Goal: Information Seeking & Learning: Learn about a topic

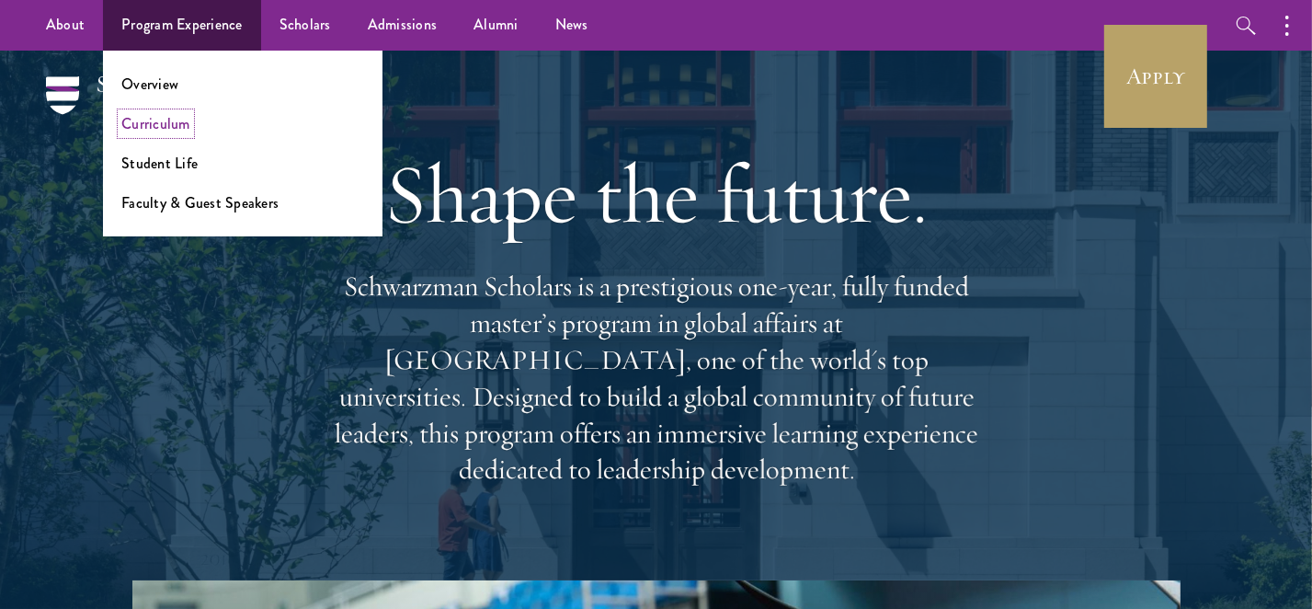
click at [166, 122] on link "Curriculum" at bounding box center [155, 123] width 69 height 21
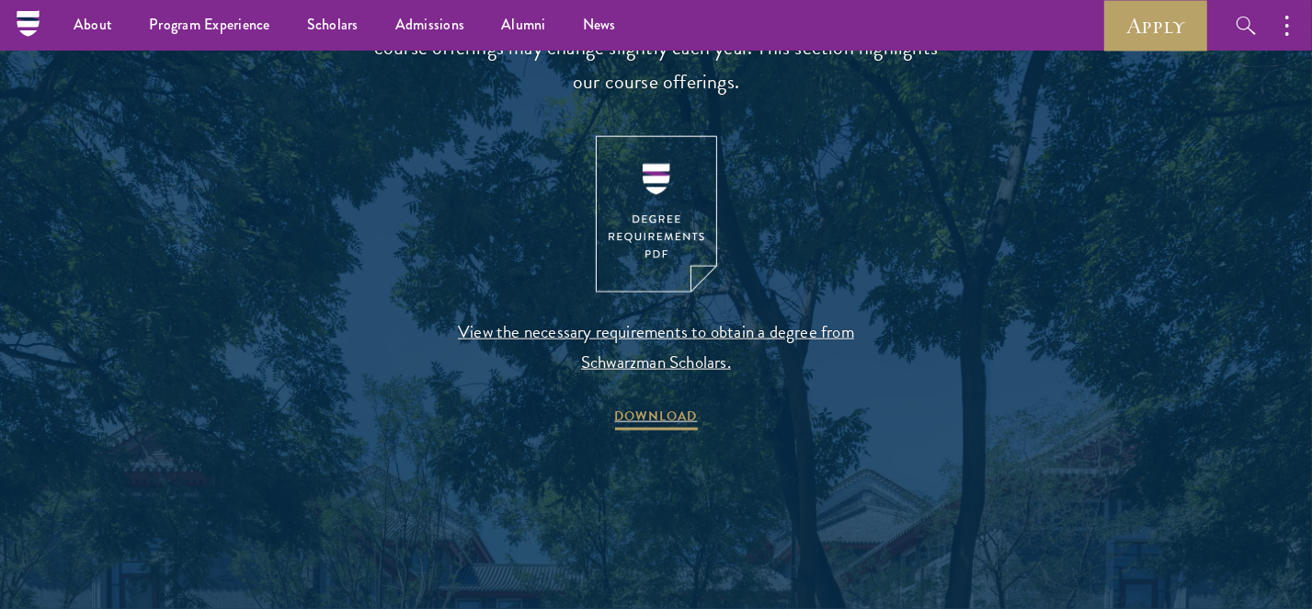
scroll to position [1906, 0]
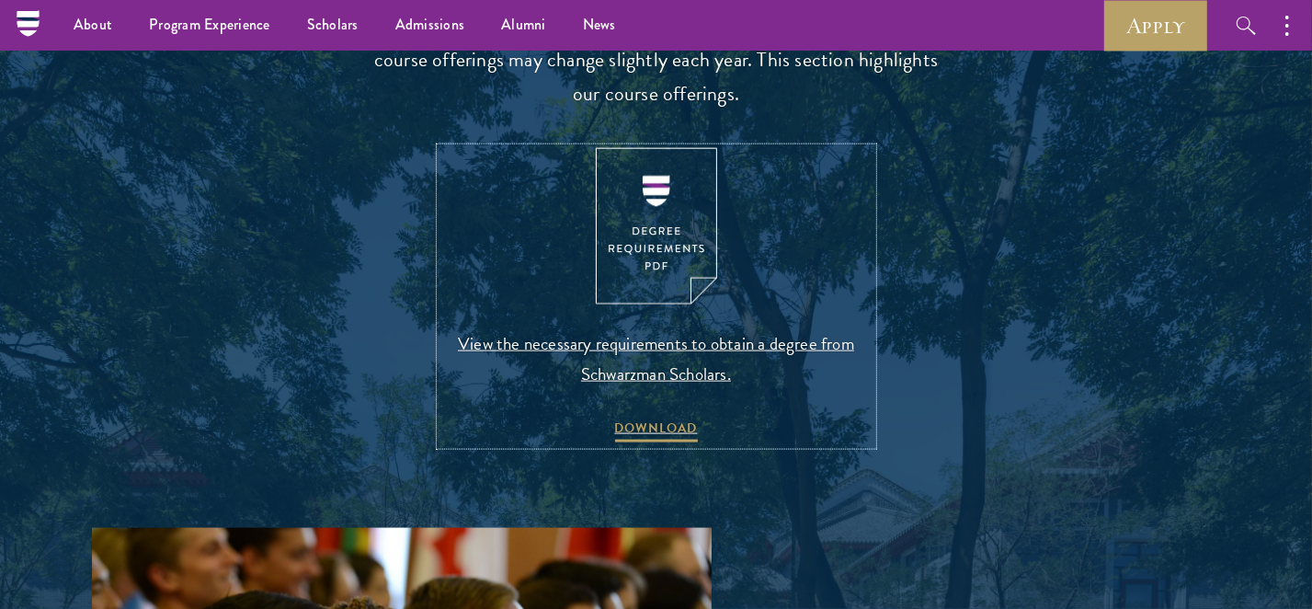
click at [685, 234] on img at bounding box center [656, 226] width 121 height 157
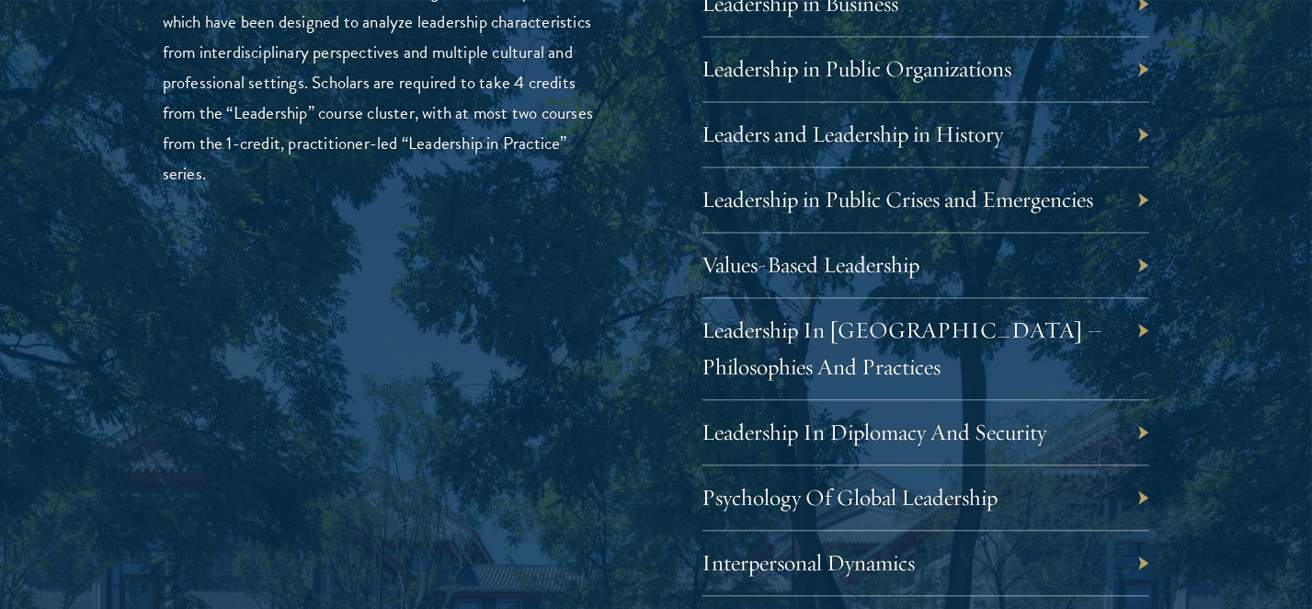
scroll to position [3234, 0]
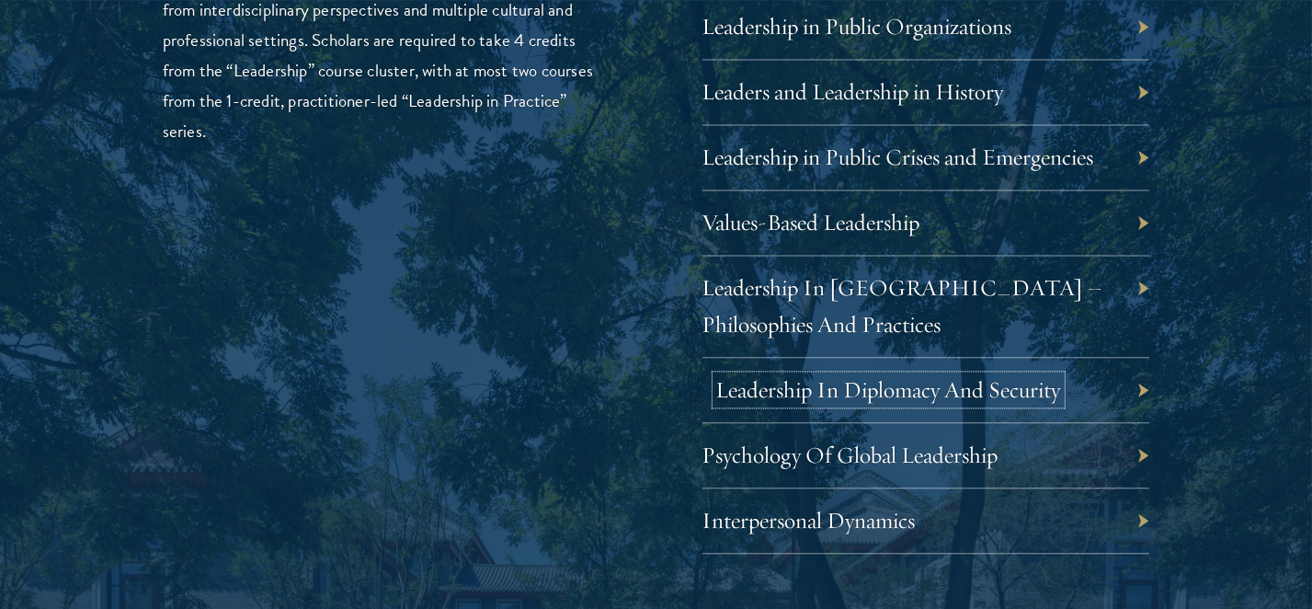
click at [840, 393] on link "Leadership In Diplomacy And Security" at bounding box center [888, 389] width 345 height 28
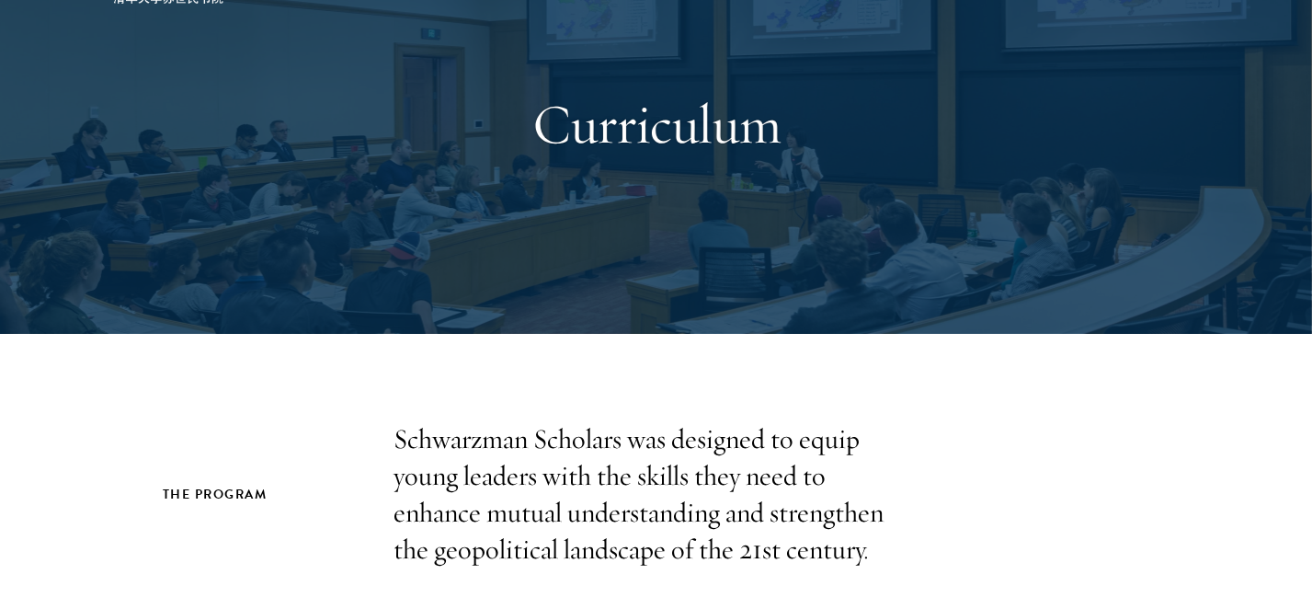
scroll to position [0, 0]
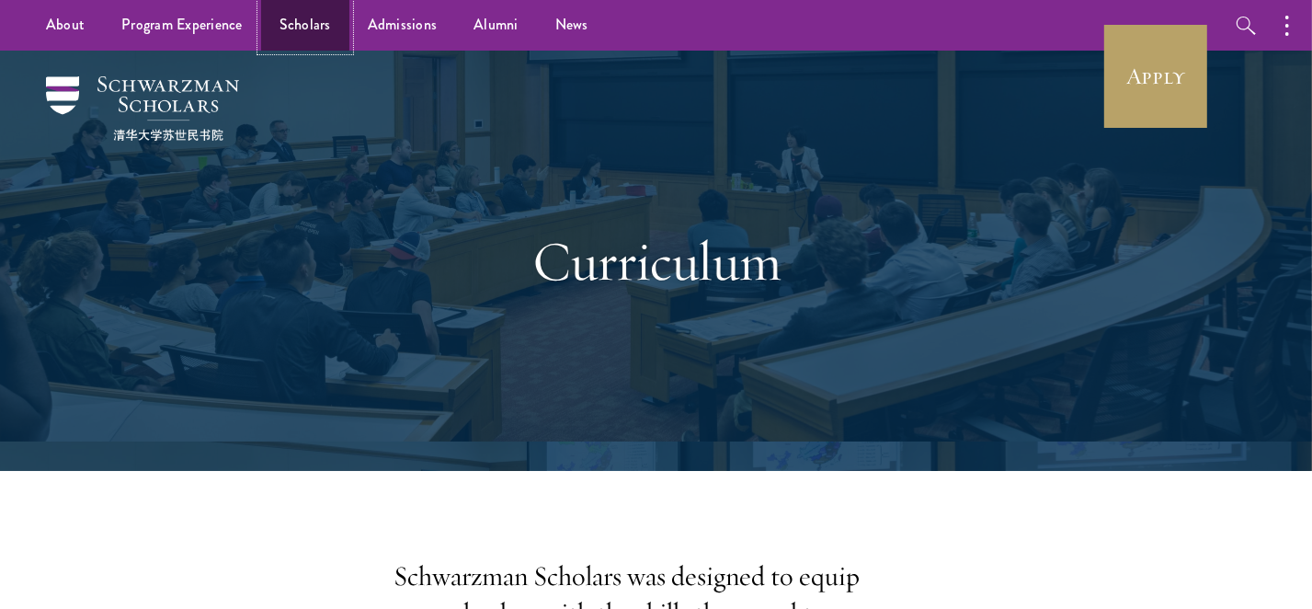
click at [319, 17] on link "Scholars" at bounding box center [305, 25] width 88 height 51
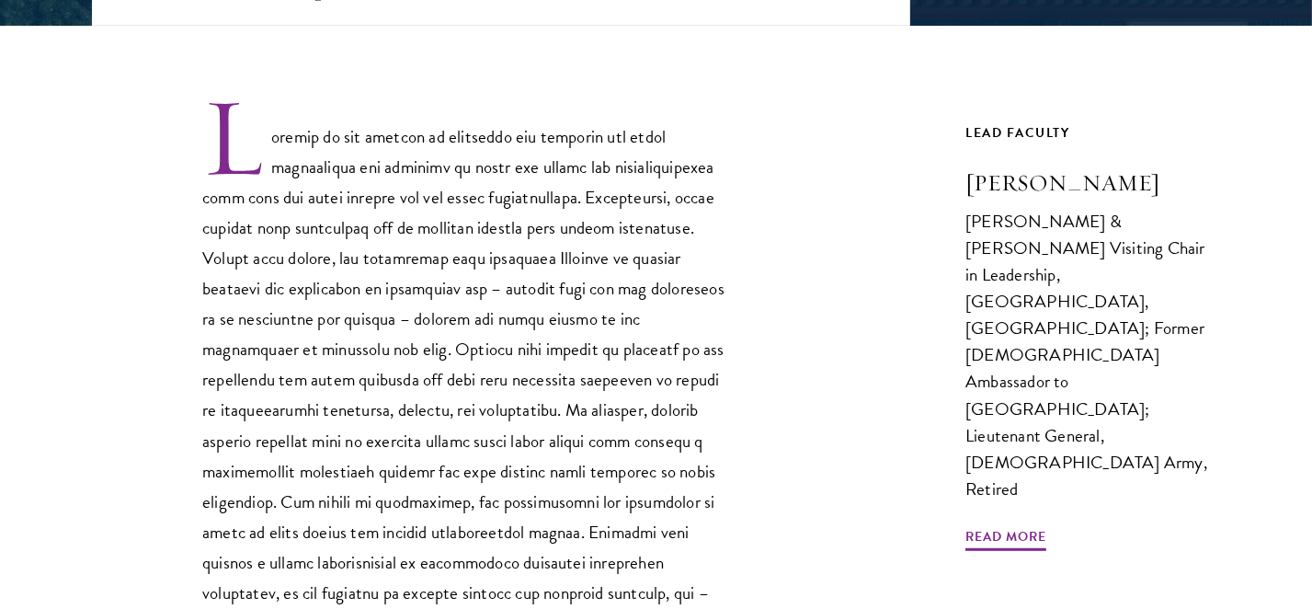
scroll to position [680, 0]
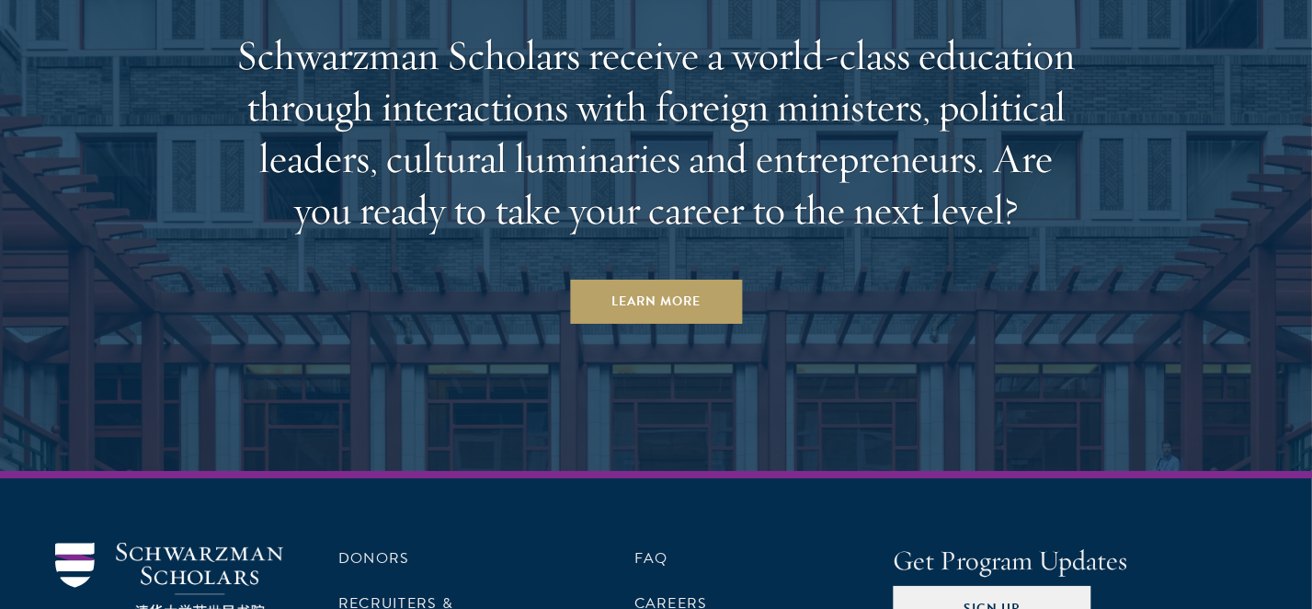
scroll to position [5568, 0]
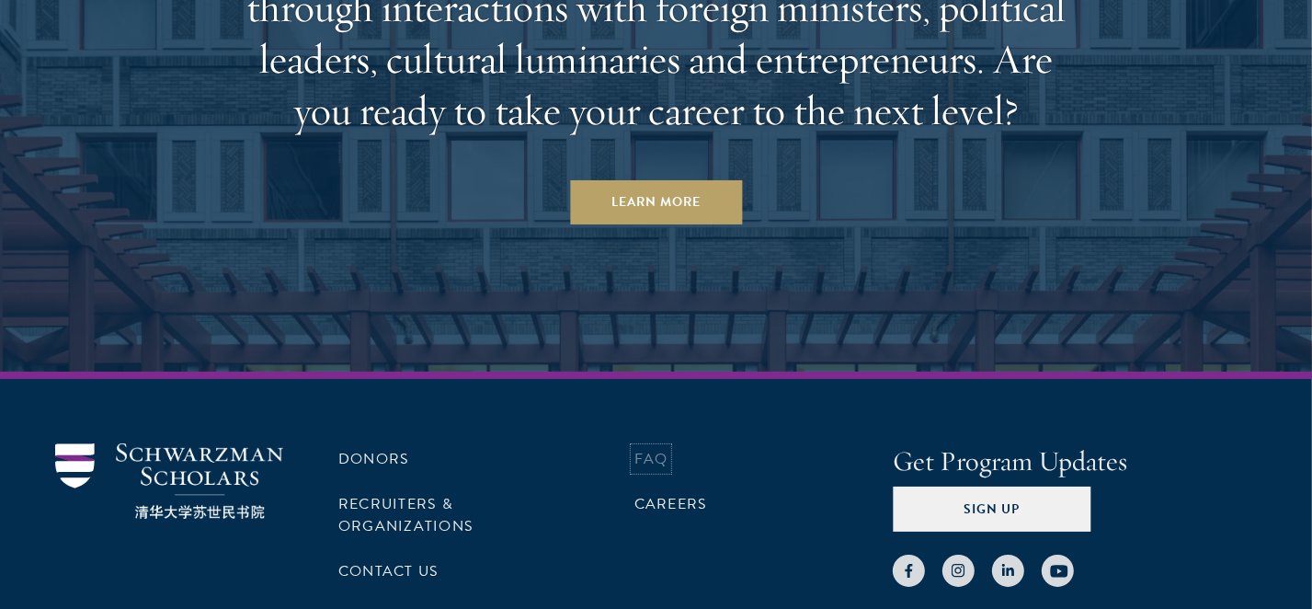
click at [668, 462] on link "FAQ" at bounding box center [651, 459] width 34 height 22
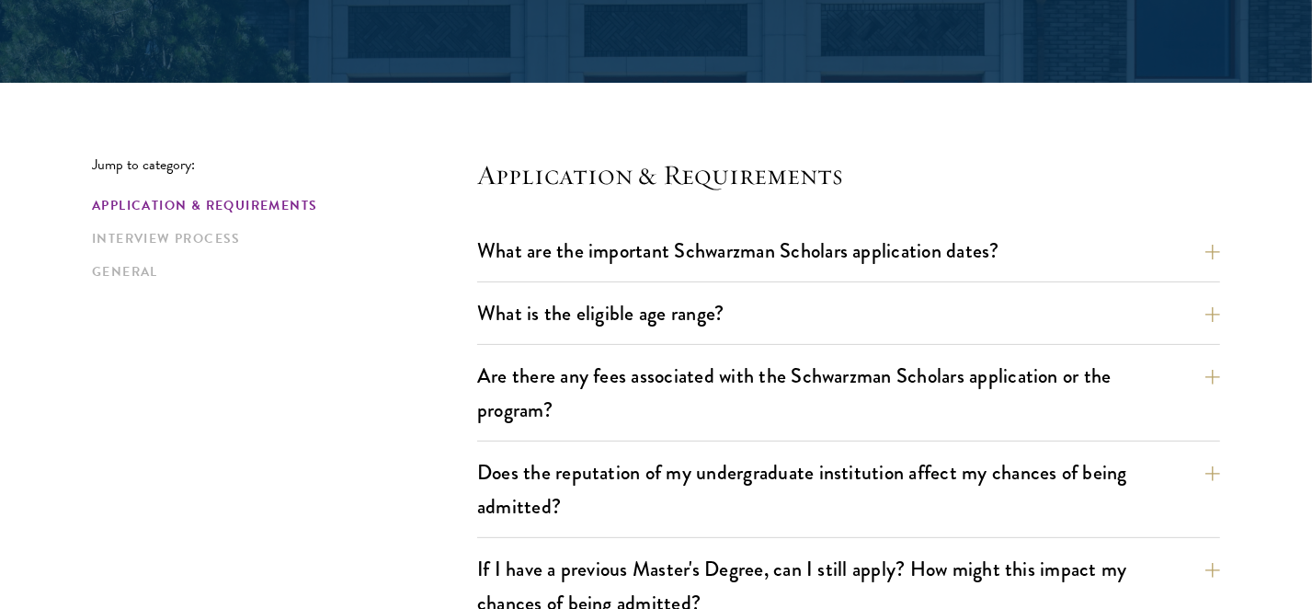
scroll to position [408, 0]
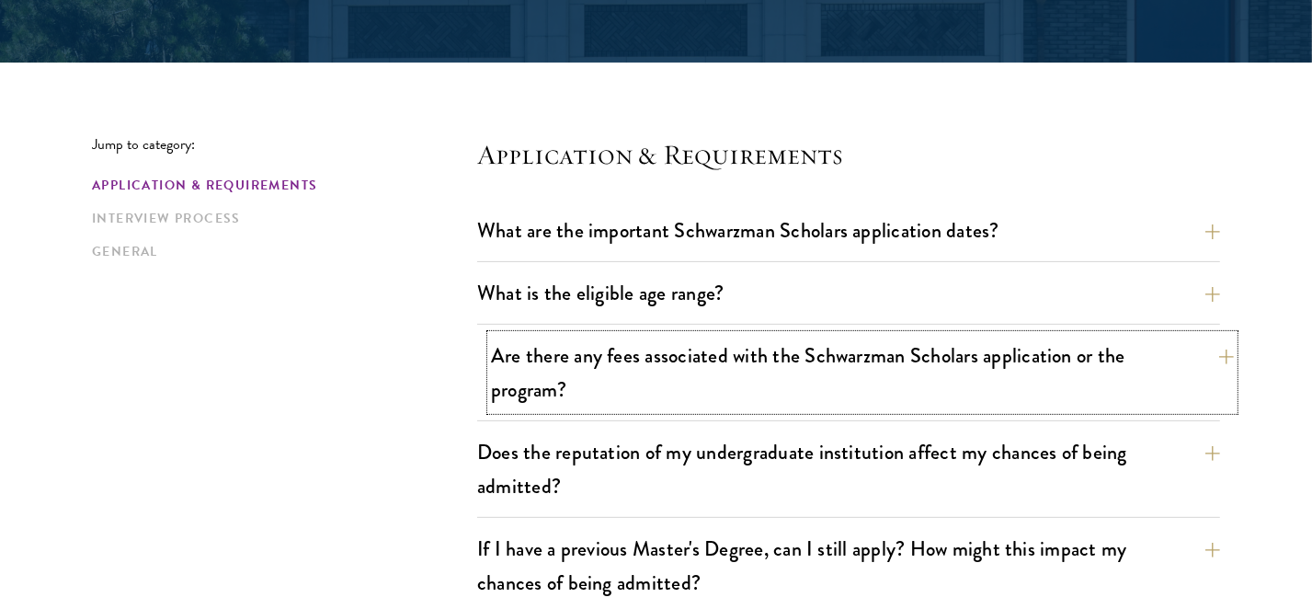
click at [802, 396] on button "Are there any fees associated with the Schwarzman Scholars application or the p…" at bounding box center [862, 372] width 743 height 75
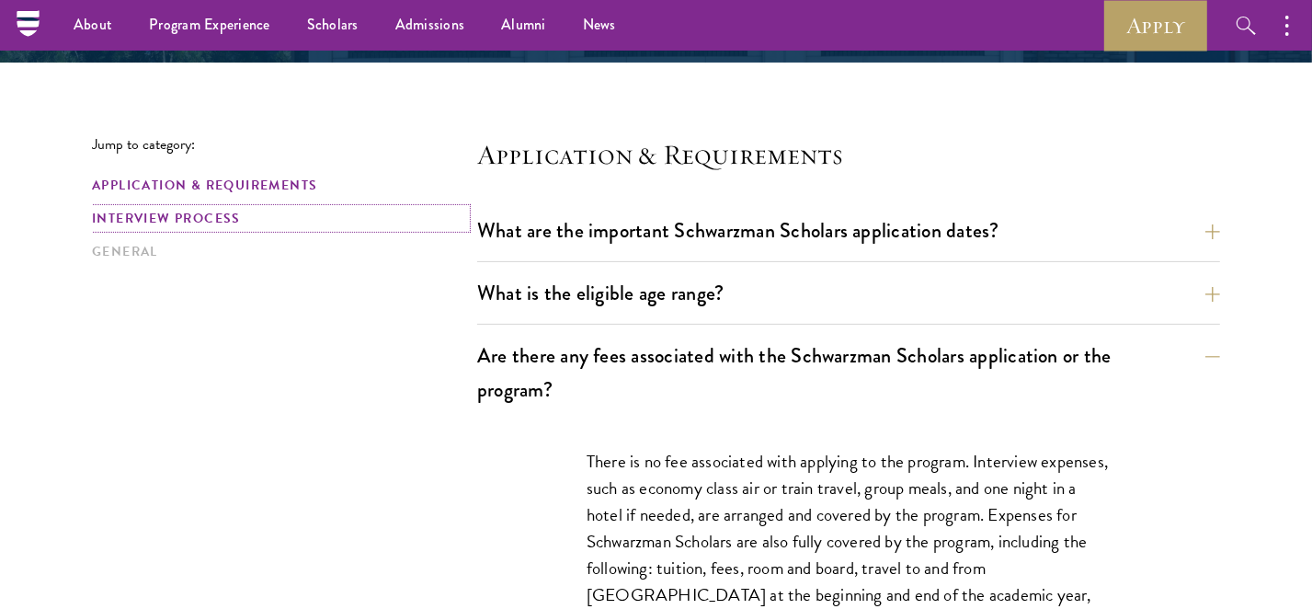
click at [207, 211] on link "Interview Process" at bounding box center [279, 218] width 374 height 19
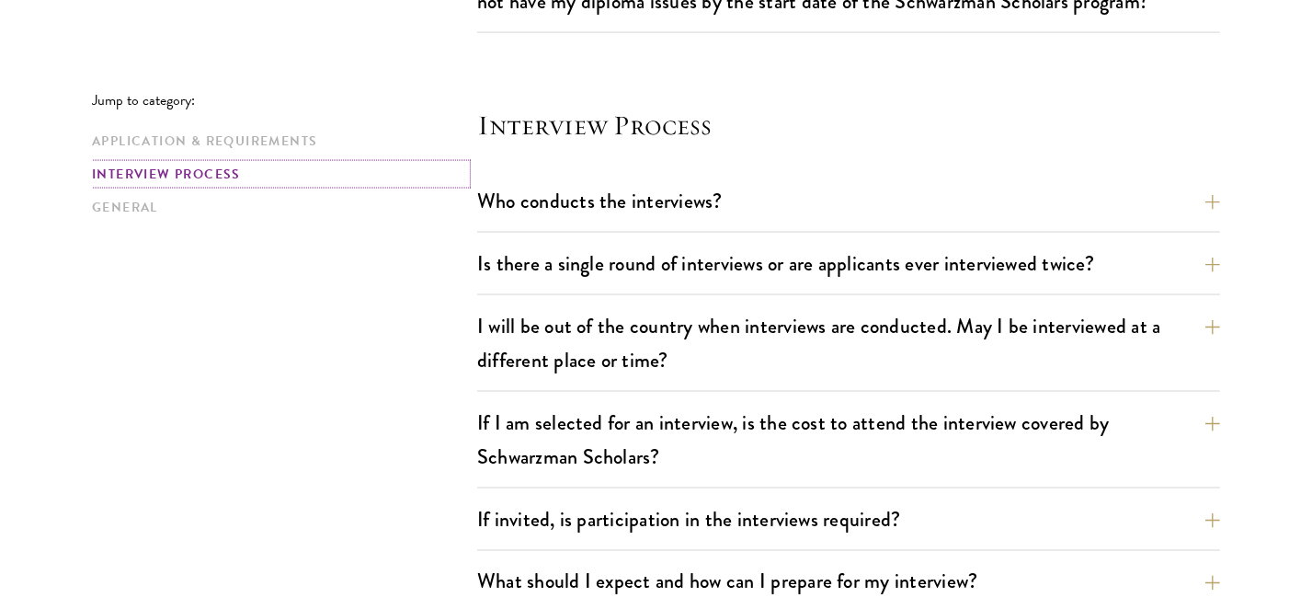
scroll to position [2331, 0]
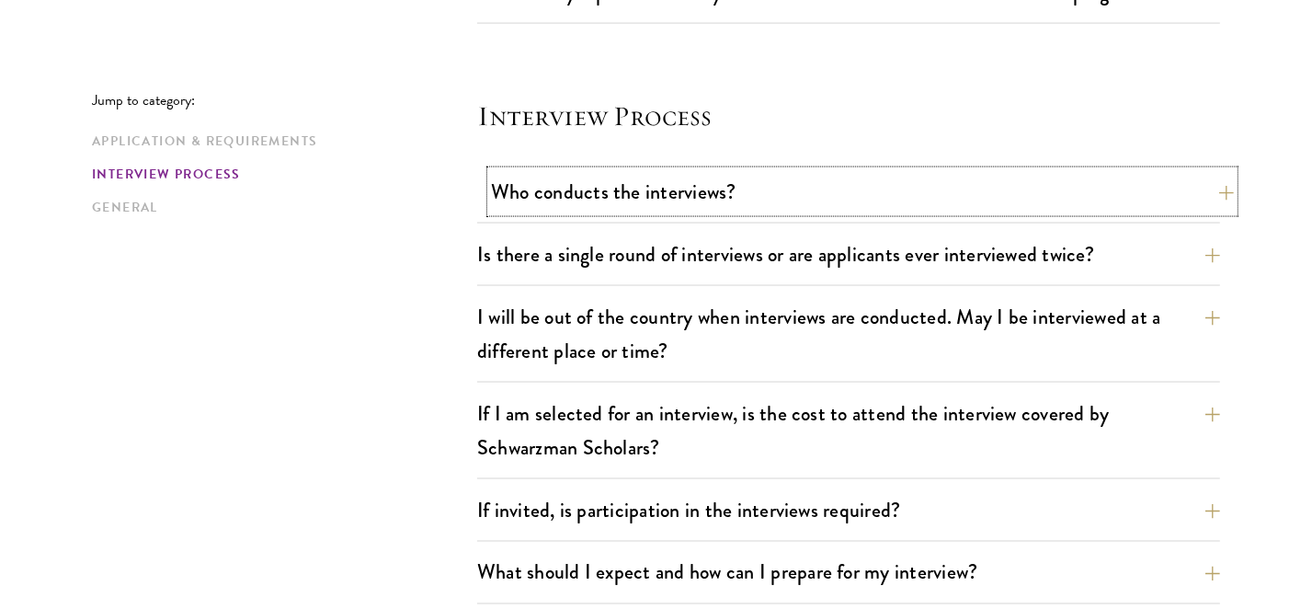
click at [815, 188] on button "Who conducts the interviews?" at bounding box center [862, 191] width 743 height 41
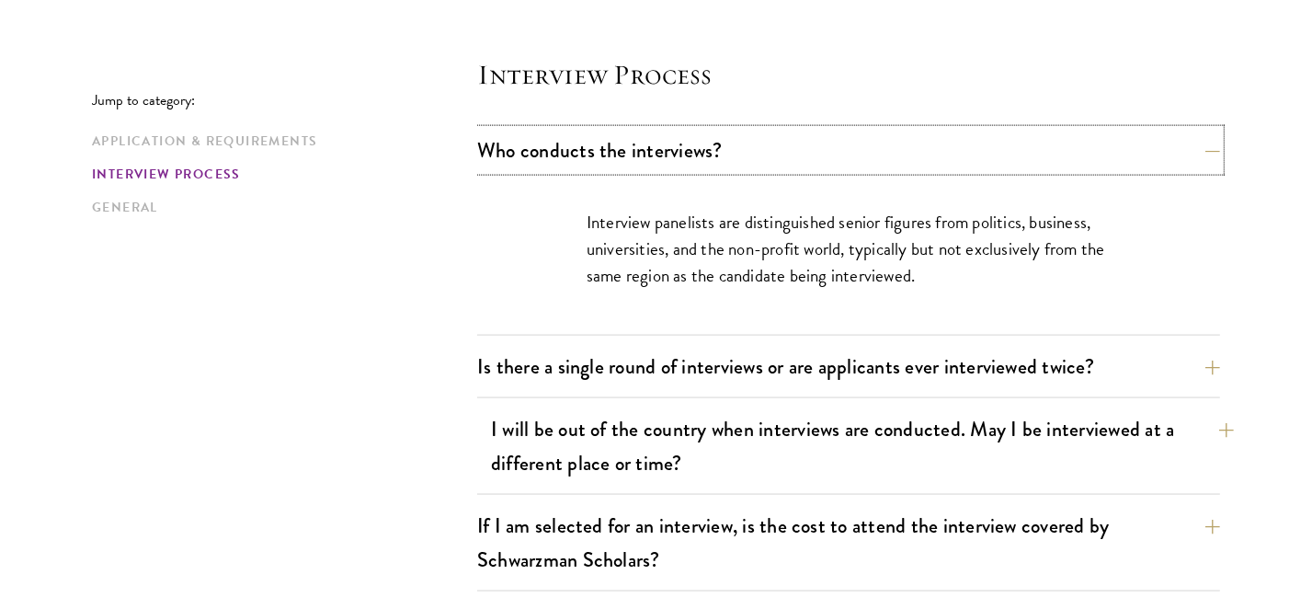
scroll to position [2146, 0]
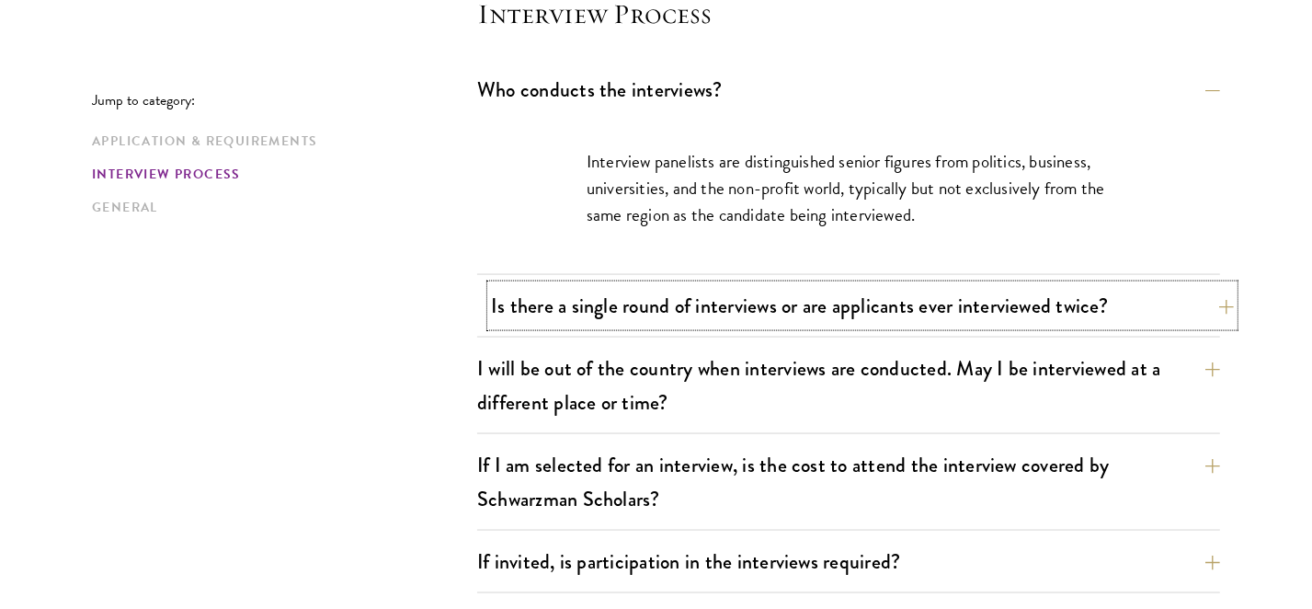
click at [931, 313] on button "Is there a single round of interviews or are applicants ever interviewed twice?" at bounding box center [862, 305] width 743 height 41
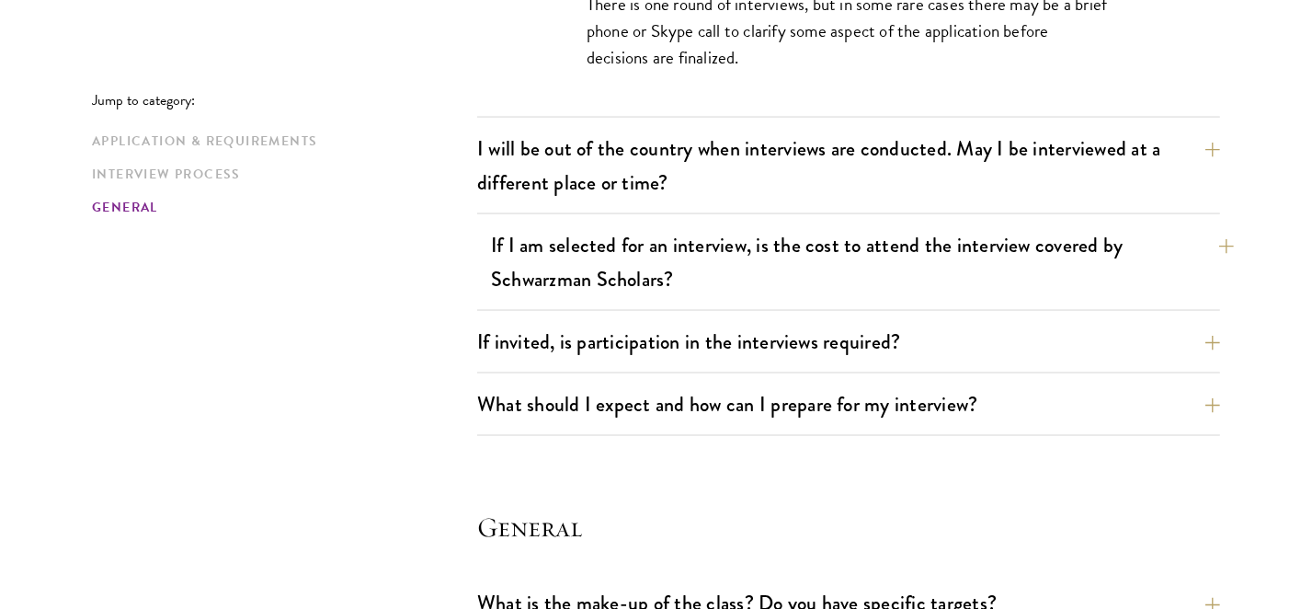
scroll to position [2384, 0]
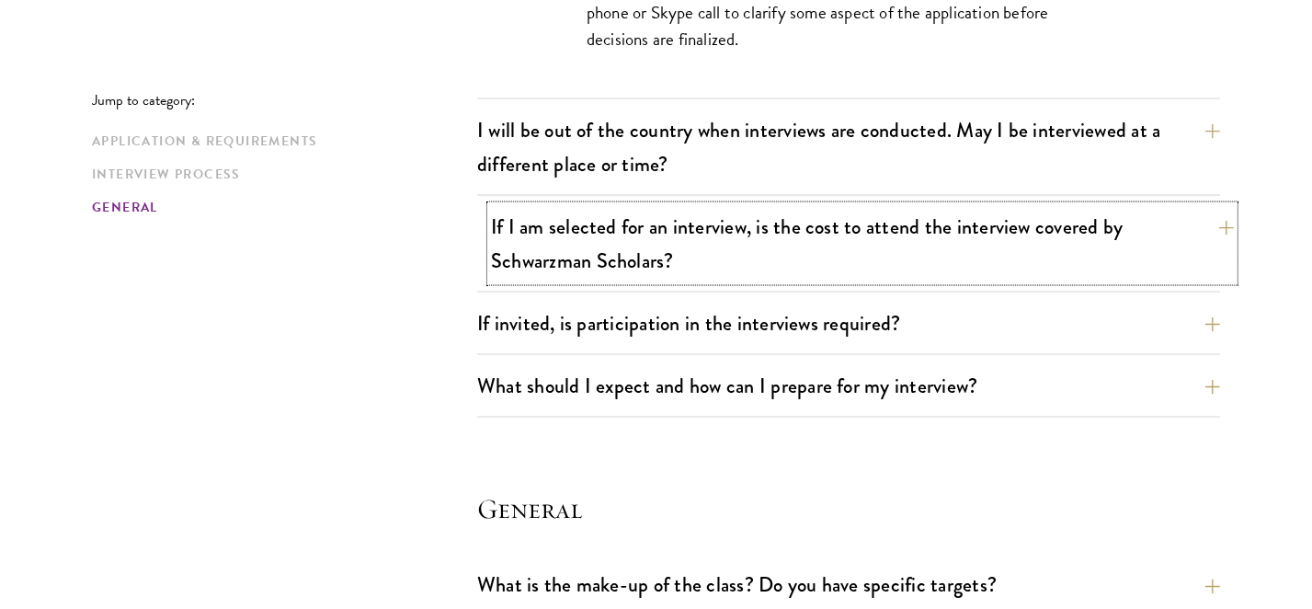
click at [933, 234] on button "If I am selected for an interview, is the cost to attend the interview covered …" at bounding box center [862, 243] width 743 height 75
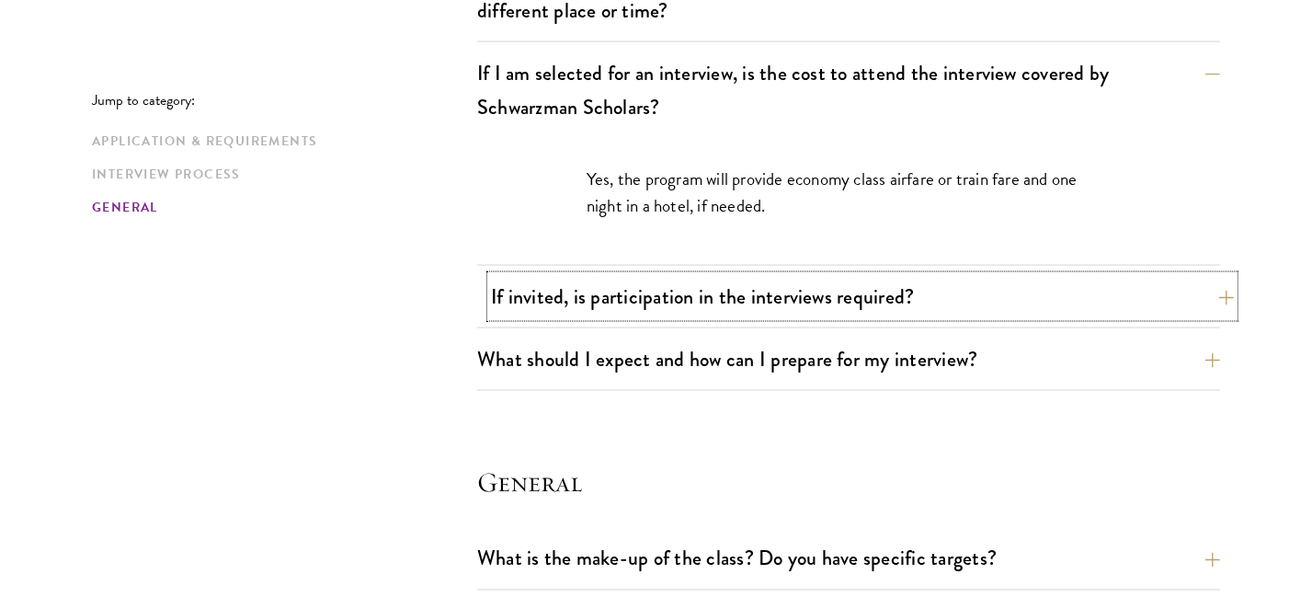
click at [974, 288] on button "If invited, is participation in the interviews required?" at bounding box center [862, 296] width 743 height 41
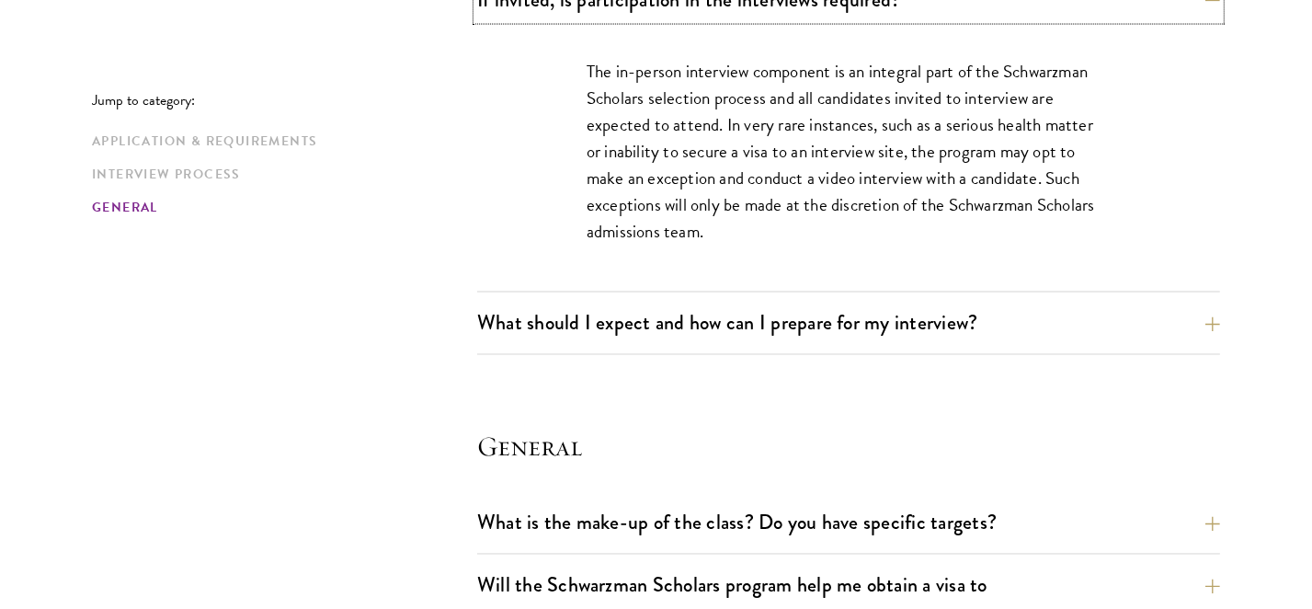
scroll to position [2589, 0]
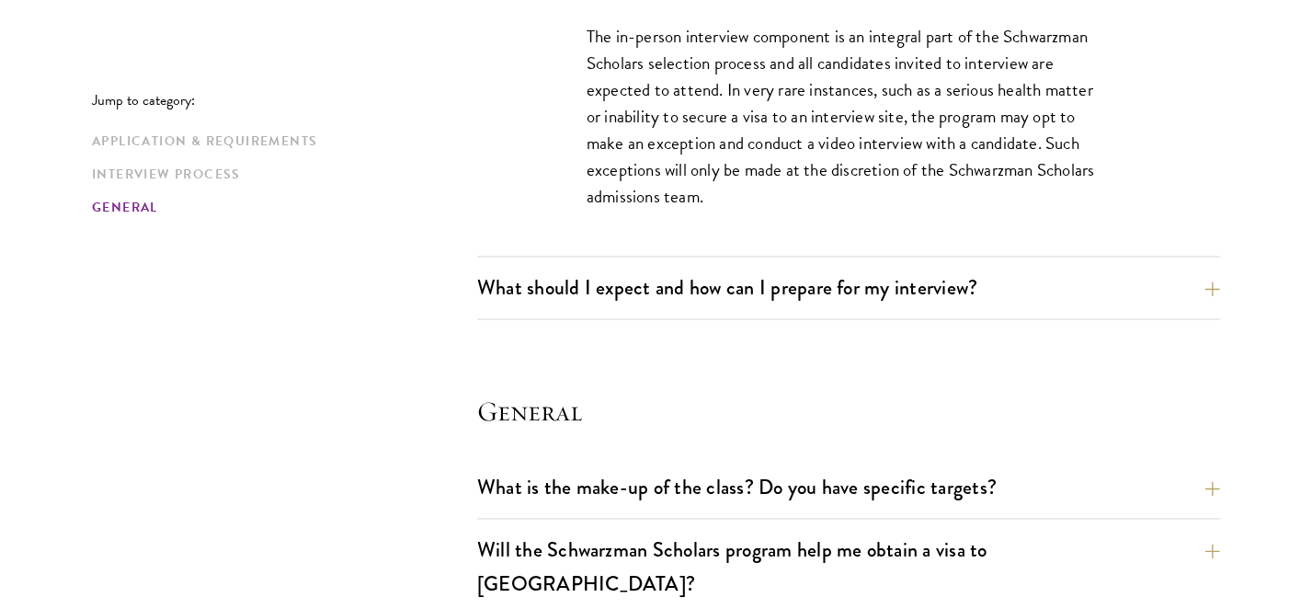
click at [919, 303] on div "What should I expect and how can I prepare for my interview? Interviews are fre…" at bounding box center [848, 294] width 743 height 52
click at [907, 275] on button "What should I expect and how can I prepare for my interview?" at bounding box center [862, 288] width 743 height 41
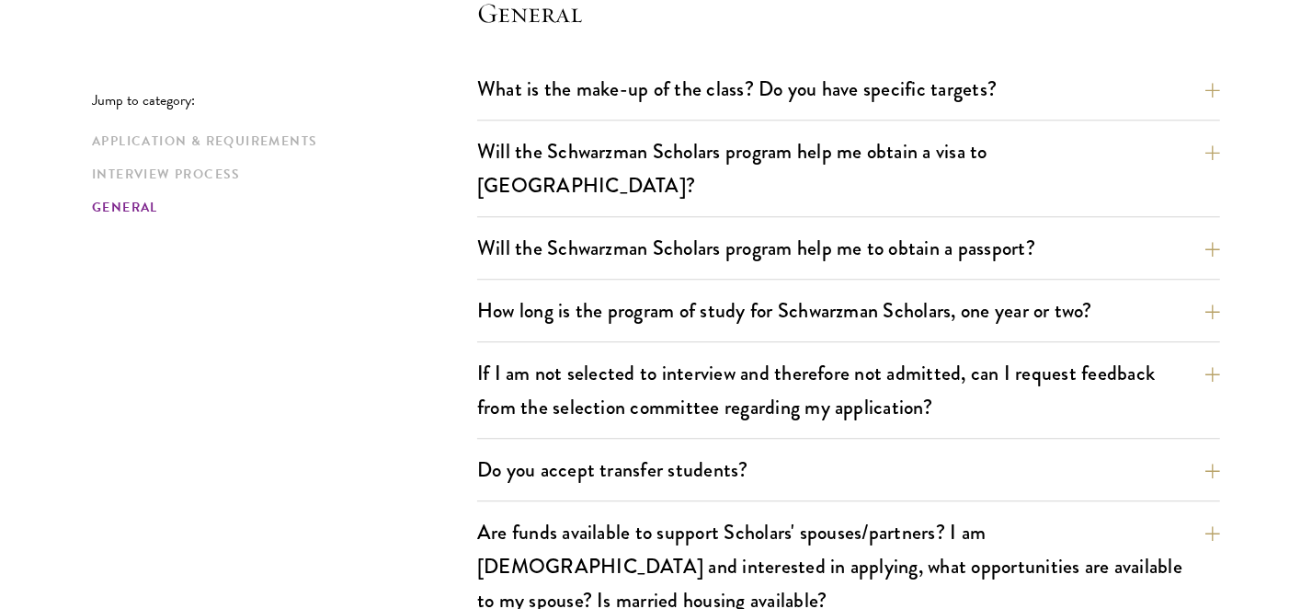
scroll to position [3882, 0]
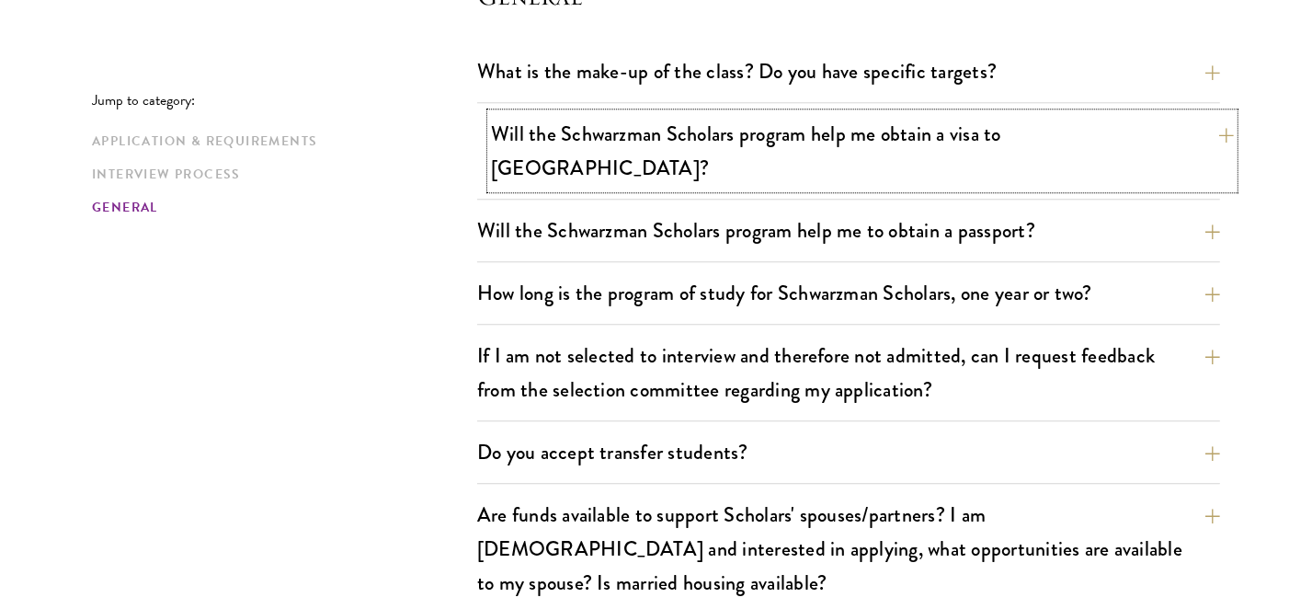
click at [720, 126] on button "Will the Schwarzman Scholars program help me obtain a visa to [GEOGRAPHIC_DATA]?" at bounding box center [862, 150] width 743 height 75
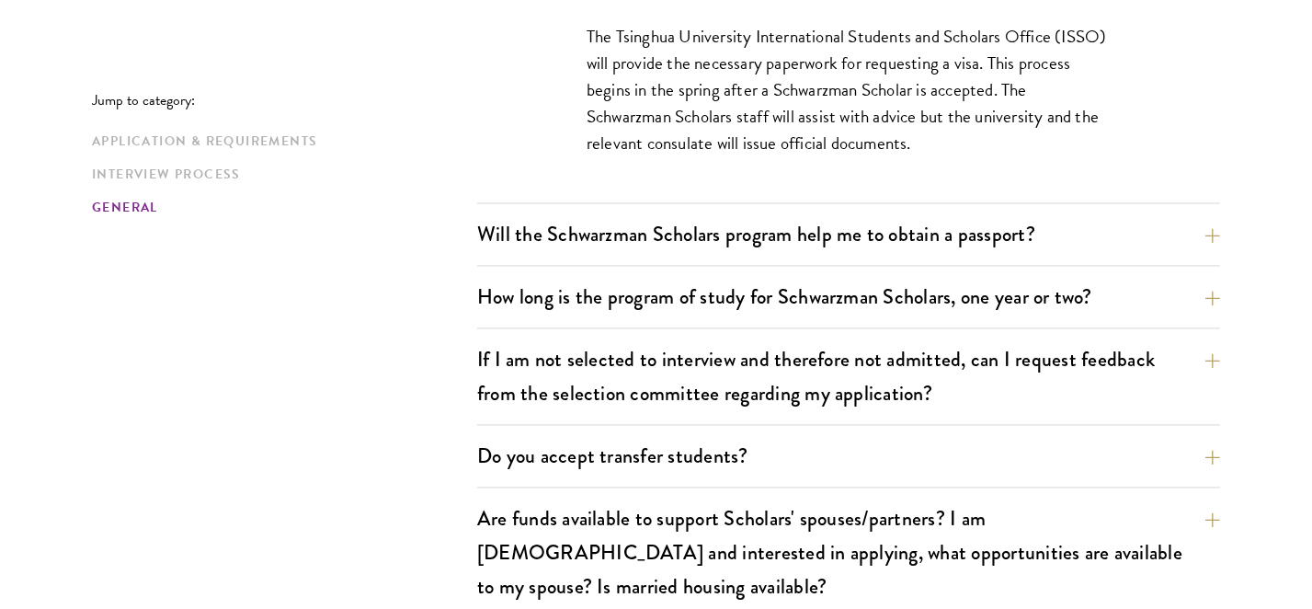
scroll to position [2982, 0]
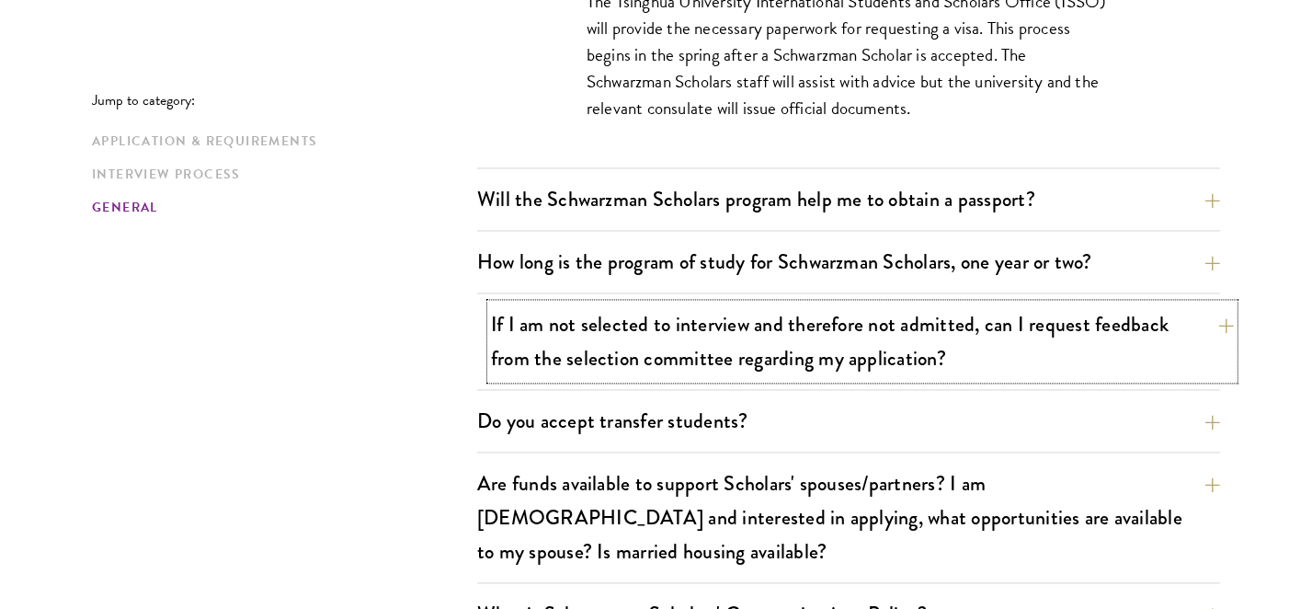
click at [553, 310] on button "If I am not selected to interview and therefore not admitted, can I request fee…" at bounding box center [862, 340] width 743 height 75
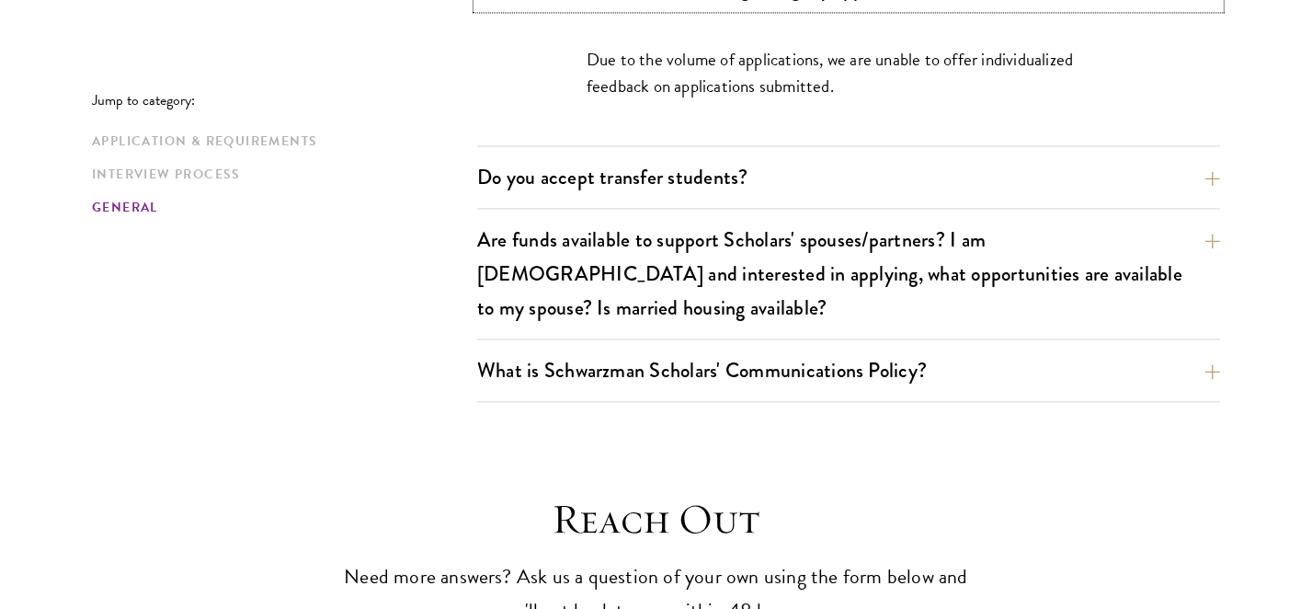
scroll to position [3152, 0]
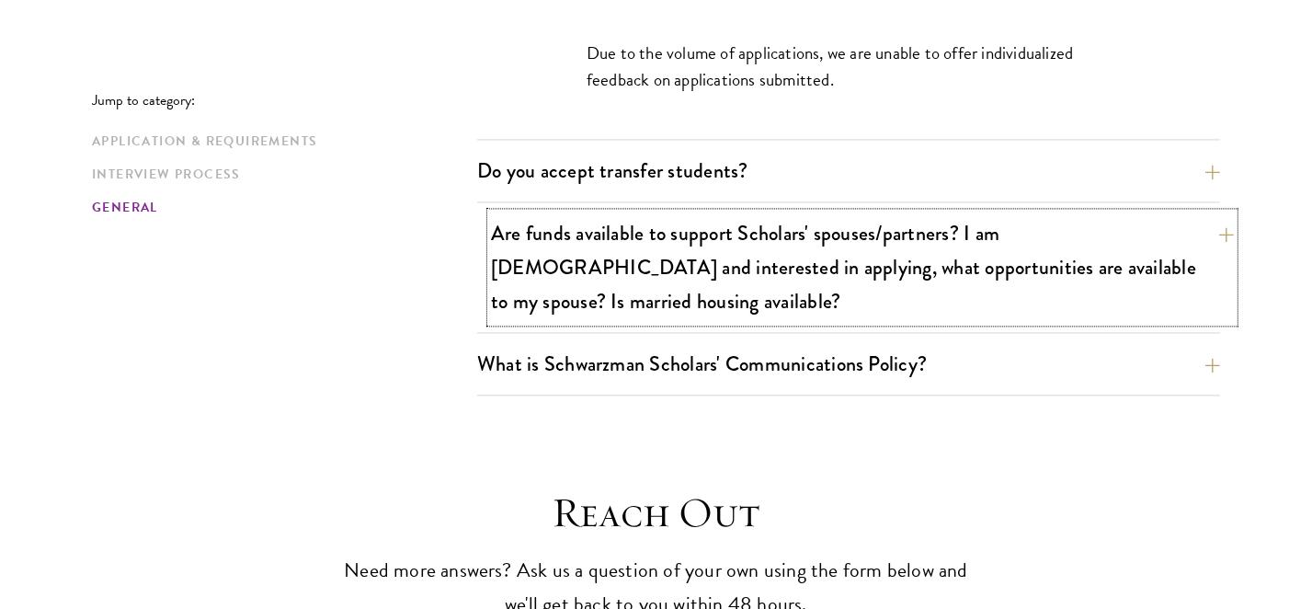
click at [612, 217] on button "Are funds available to support Scholars' spouses/partners? I am [DEMOGRAPHIC_DA…" at bounding box center [862, 266] width 743 height 109
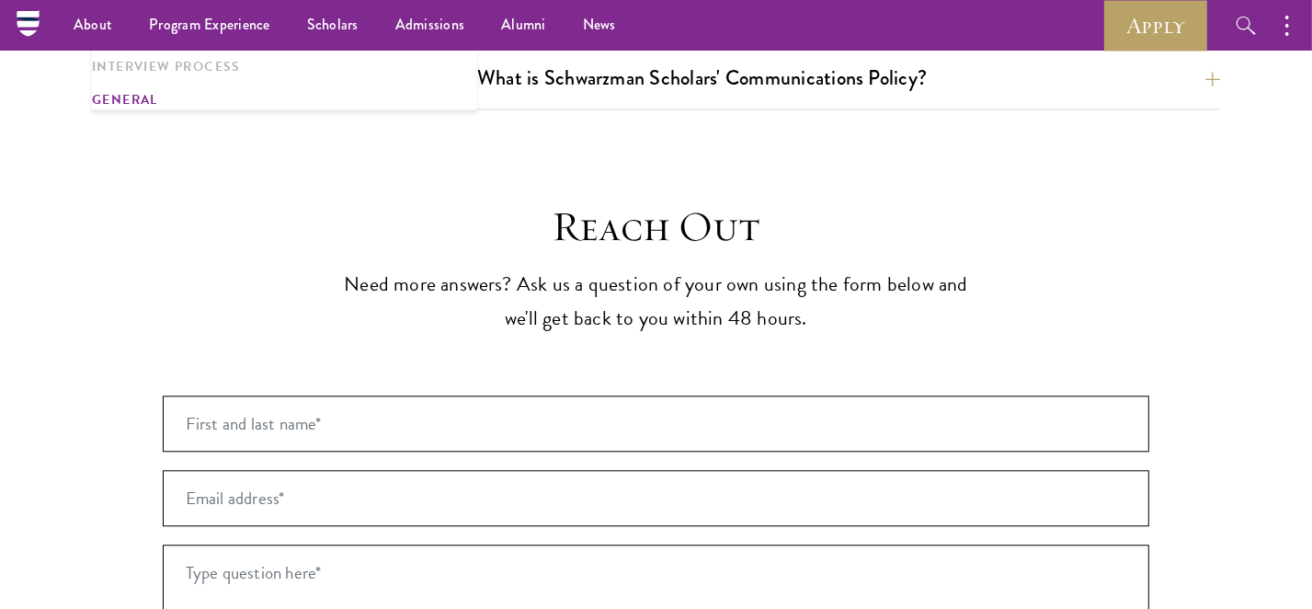
scroll to position [3493, 0]
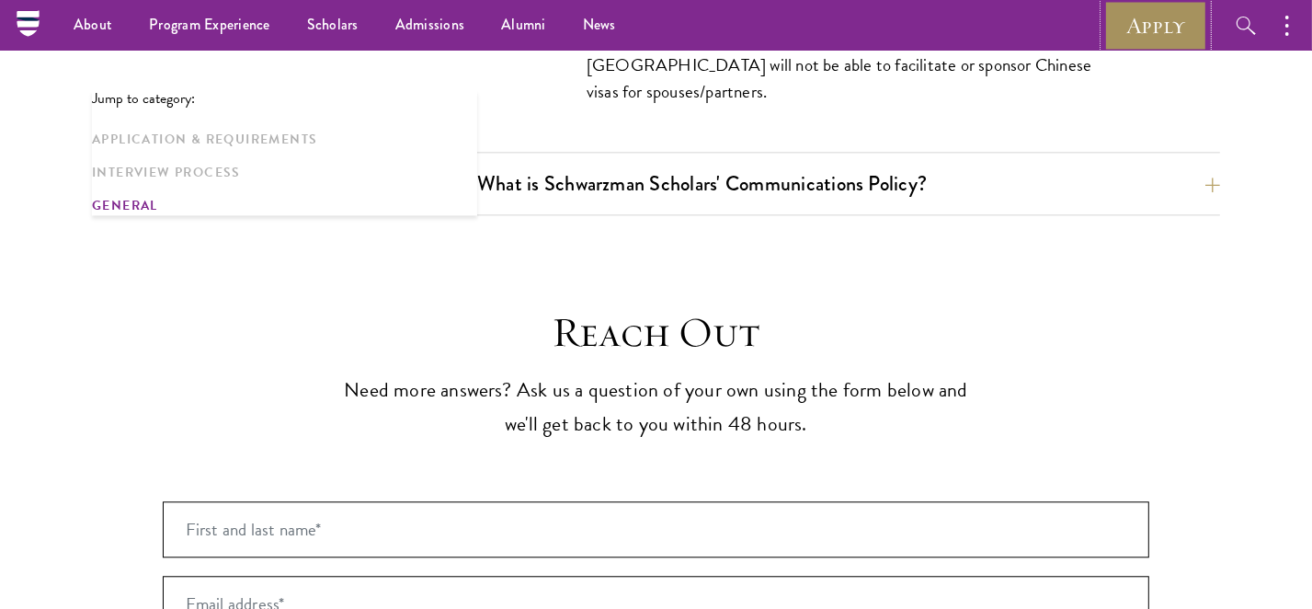
click at [1191, 26] on link "Apply" at bounding box center [1155, 25] width 103 height 51
